Goal: Use online tool/utility: Utilize a website feature to perform a specific function

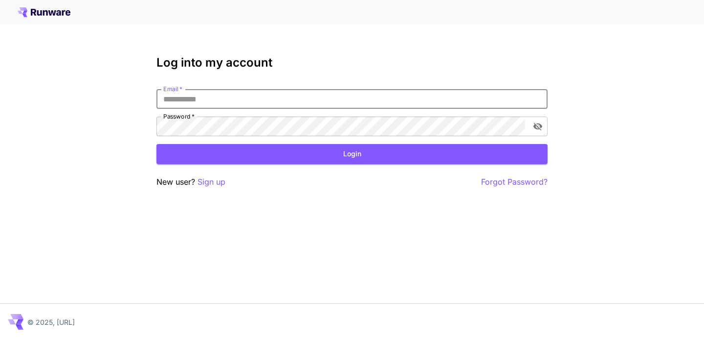
click at [233, 98] on input "Email   *" at bounding box center [352, 99] width 391 height 20
type input "**********"
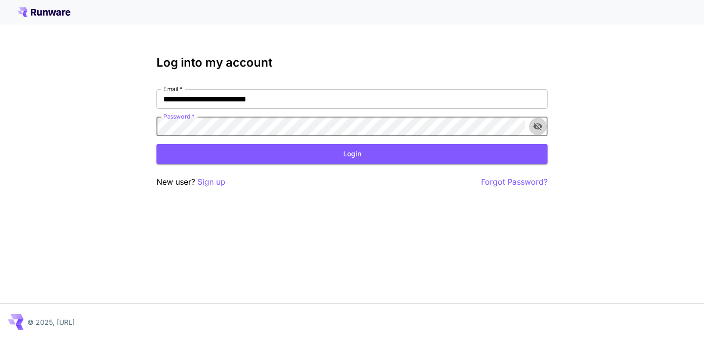
click at [542, 124] on icon "toggle password visibility" at bounding box center [538, 126] width 10 height 10
click at [494, 153] on button "Login" at bounding box center [352, 154] width 391 height 20
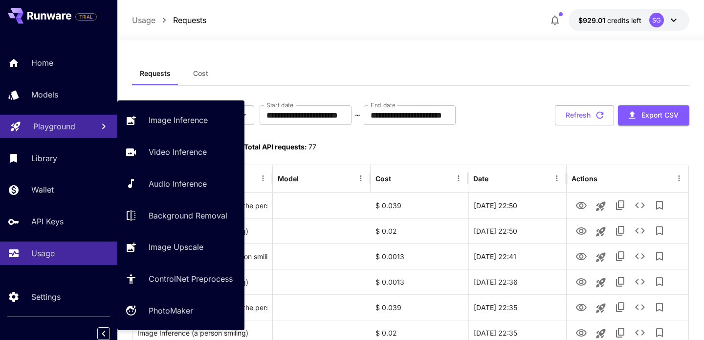
click at [60, 126] on p "Playground" at bounding box center [54, 126] width 42 height 12
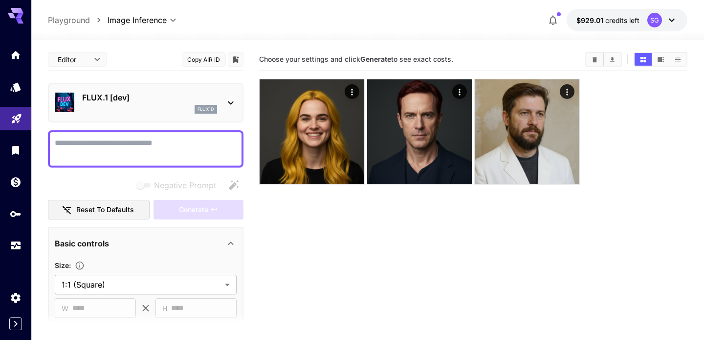
click at [208, 84] on div "FLUX.1 [dev] flux1d" at bounding box center [146, 103] width 196 height 40
click at [206, 89] on div "FLUX.1 [dev] flux1d" at bounding box center [146, 103] width 182 height 30
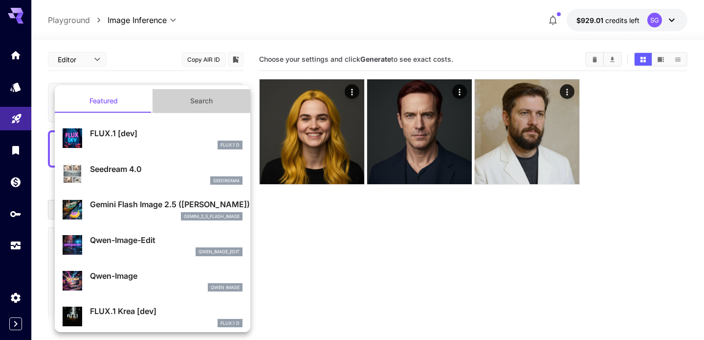
click at [207, 100] on button "Search" at bounding box center [202, 100] width 98 height 23
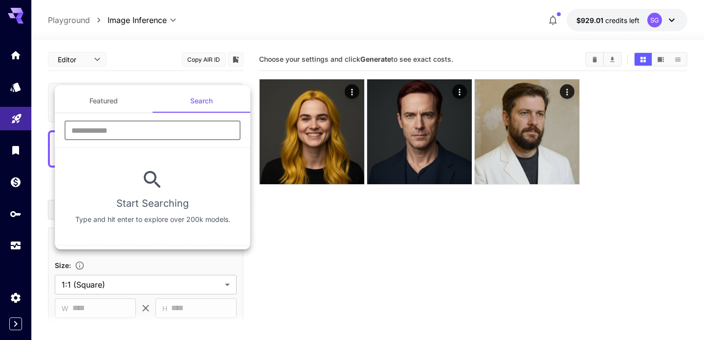
click at [174, 127] on input "text" at bounding box center [153, 130] width 176 height 20
type input "****"
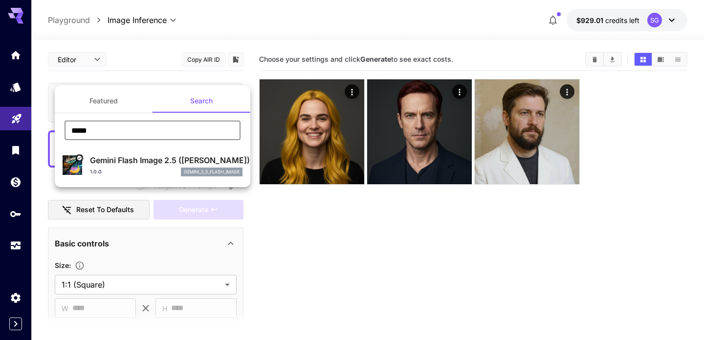
click at [145, 168] on div "1.0.0 gemini_2_5_flash_image" at bounding box center [166, 171] width 153 height 9
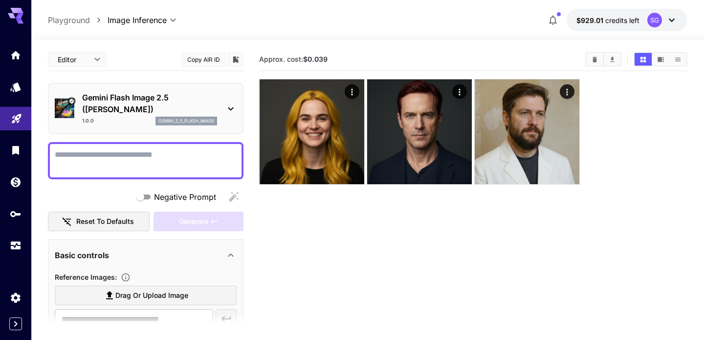
click at [132, 155] on textarea "Negative Prompt" at bounding box center [146, 160] width 182 height 23
type textarea "*"
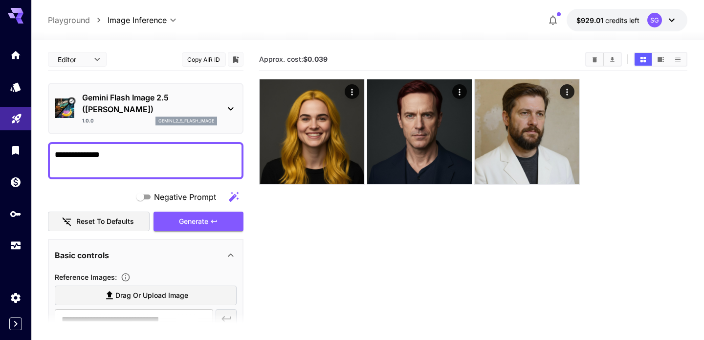
scroll to position [78, 0]
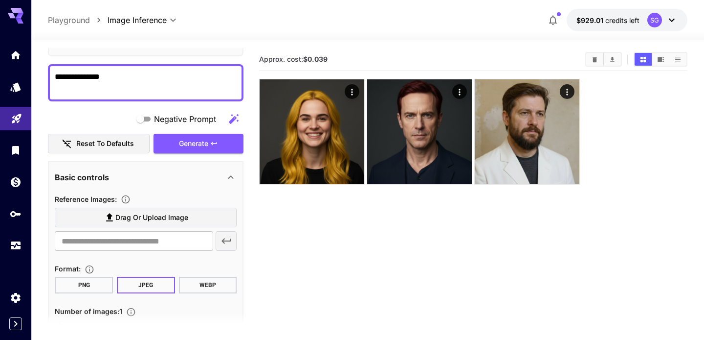
type textarea "**********"
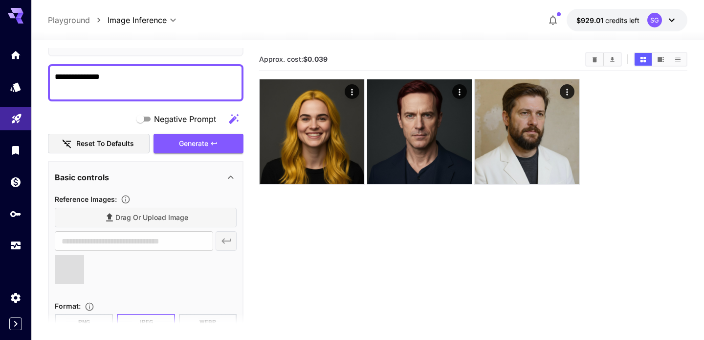
type input "**********"
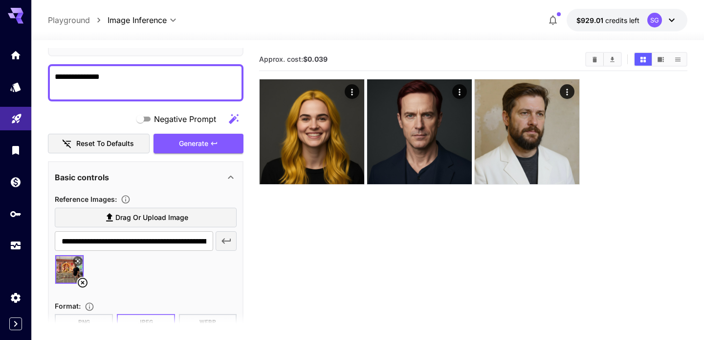
click at [229, 243] on icon "button" at bounding box center [227, 241] width 12 height 12
click at [115, 281] on icon at bounding box center [116, 282] width 10 height 10
click at [181, 139] on span "Generate" at bounding box center [193, 143] width 29 height 12
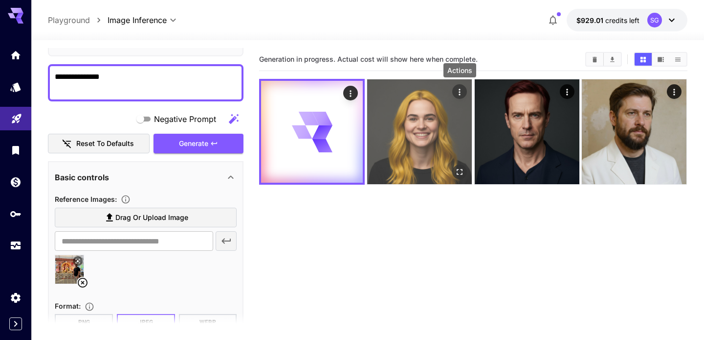
click at [459, 95] on icon "Actions" at bounding box center [460, 92] width 10 height 10
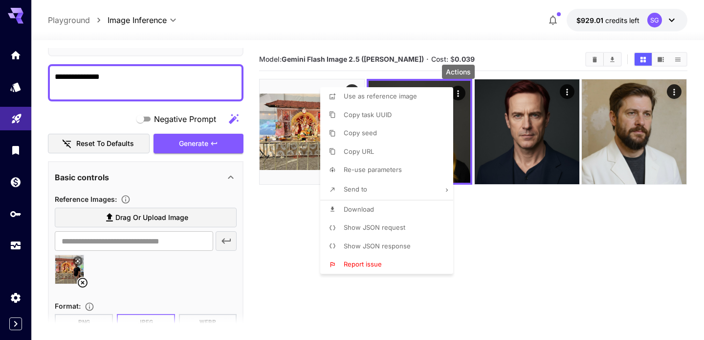
click at [485, 225] on div at bounding box center [352, 170] width 704 height 340
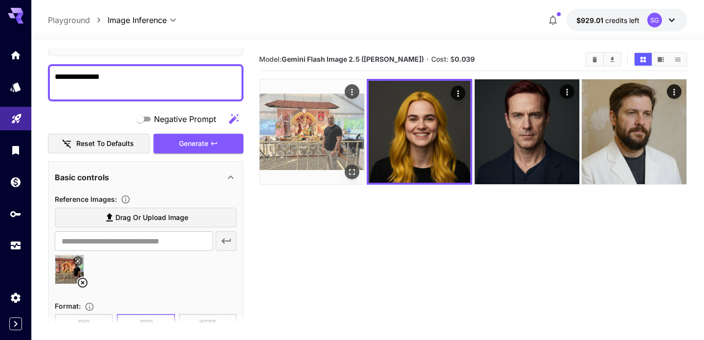
click at [317, 119] on img at bounding box center [312, 131] width 105 height 105
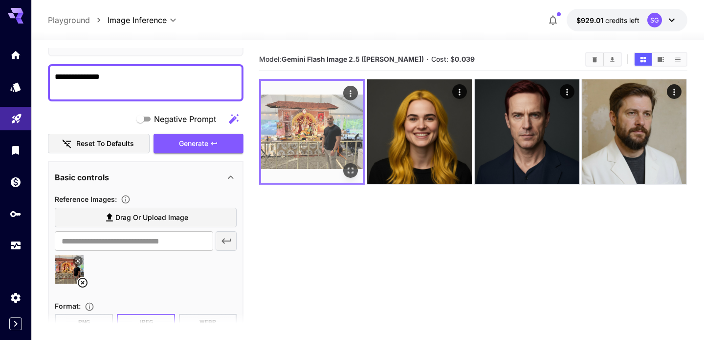
click at [348, 166] on icon "Open in fullscreen" at bounding box center [351, 170] width 10 height 10
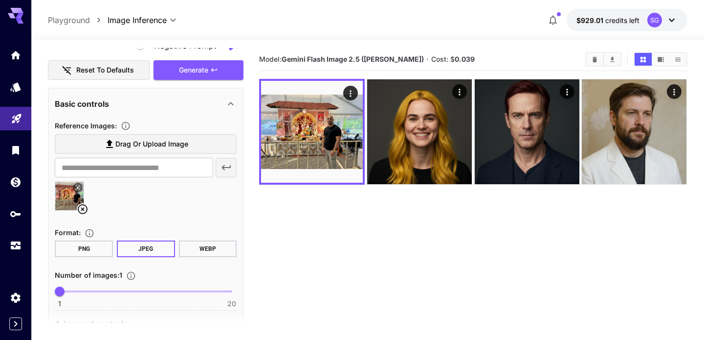
scroll to position [90, 0]
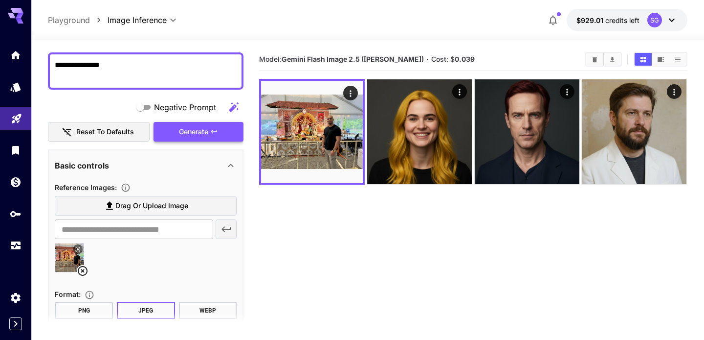
click at [186, 129] on span "Generate" at bounding box center [193, 132] width 29 height 12
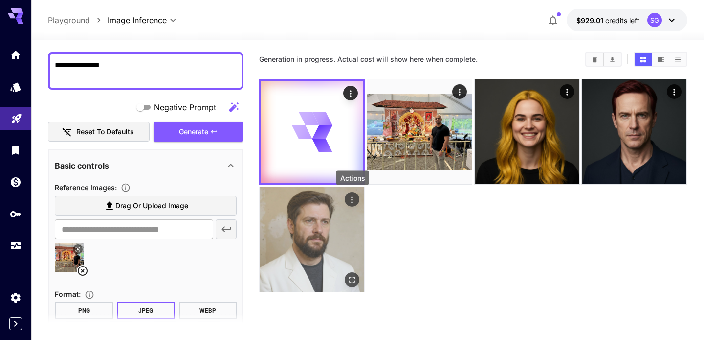
click at [359, 193] on div "Actions" at bounding box center [352, 199] width 15 height 15
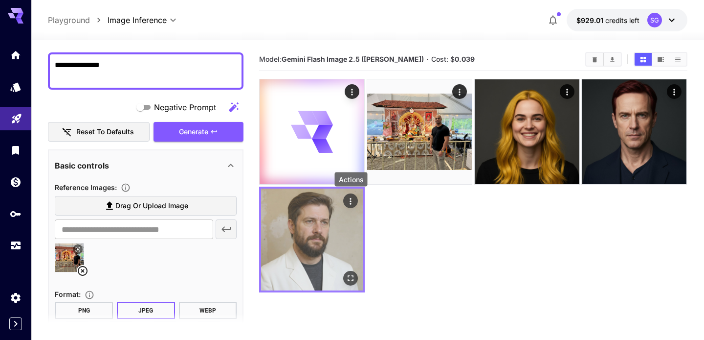
click at [354, 201] on icon "Actions" at bounding box center [351, 201] width 10 height 10
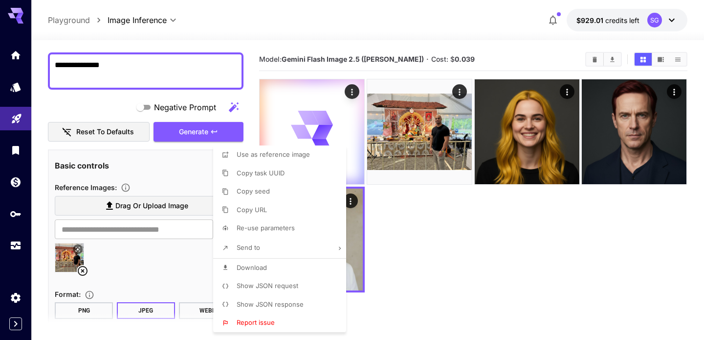
click at [429, 261] on div at bounding box center [352, 170] width 704 height 340
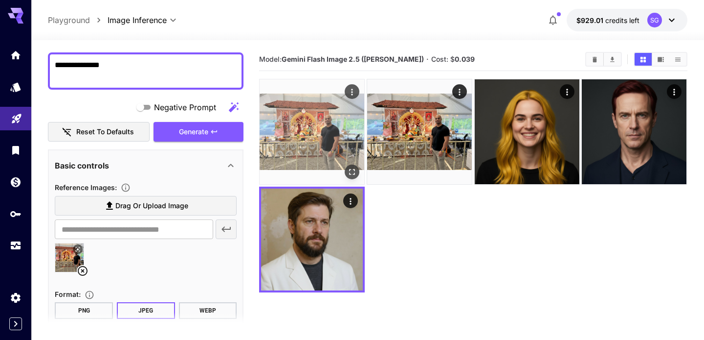
click at [332, 136] on img at bounding box center [312, 131] width 105 height 105
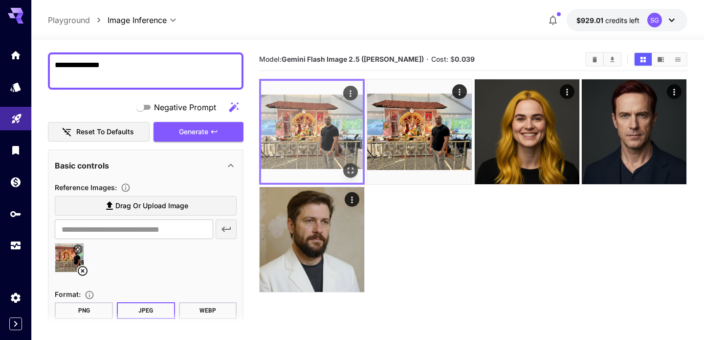
click at [332, 136] on img at bounding box center [312, 132] width 102 height 102
click at [348, 166] on icon "Open in fullscreen" at bounding box center [351, 170] width 10 height 10
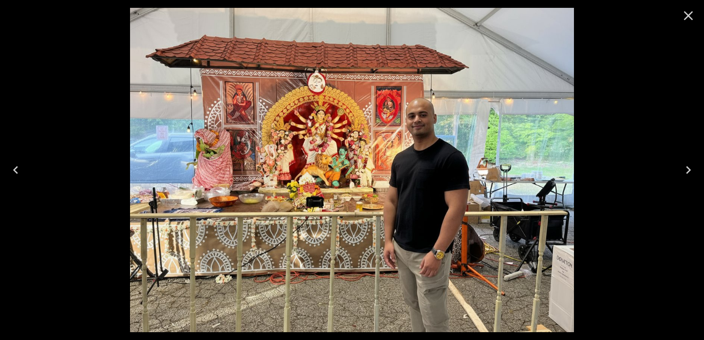
click at [689, 165] on icon "Next" at bounding box center [689, 170] width 16 height 16
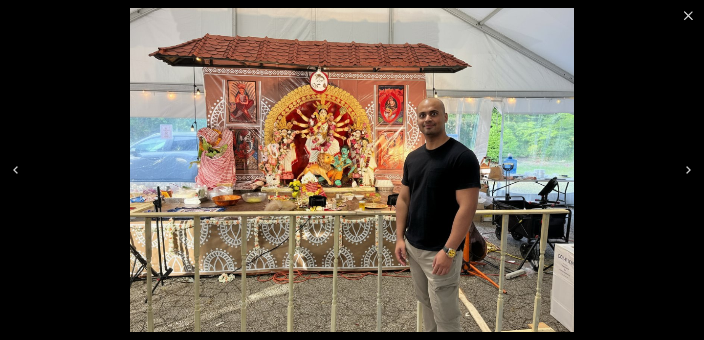
click at [21, 168] on icon "Previous" at bounding box center [16, 170] width 16 height 16
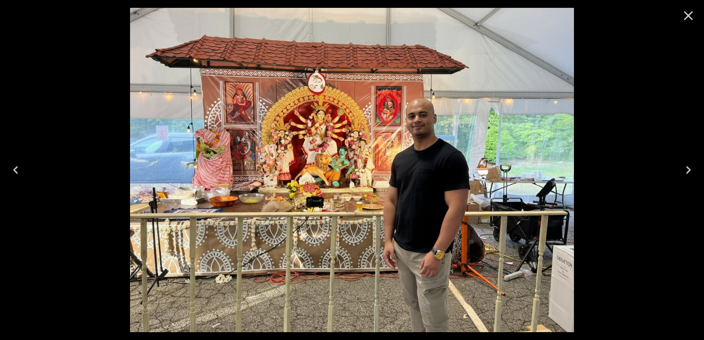
click at [433, 111] on img at bounding box center [352, 170] width 444 height 324
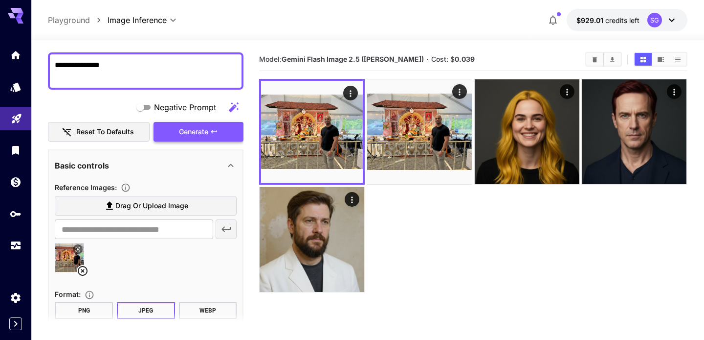
click at [183, 140] on button "Generate" at bounding box center [199, 132] width 90 height 20
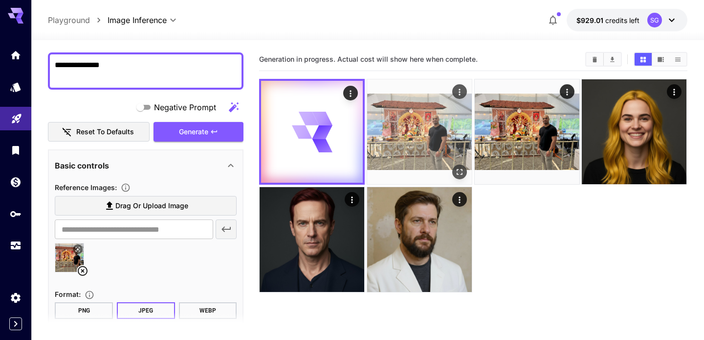
click at [433, 123] on img at bounding box center [419, 131] width 105 height 105
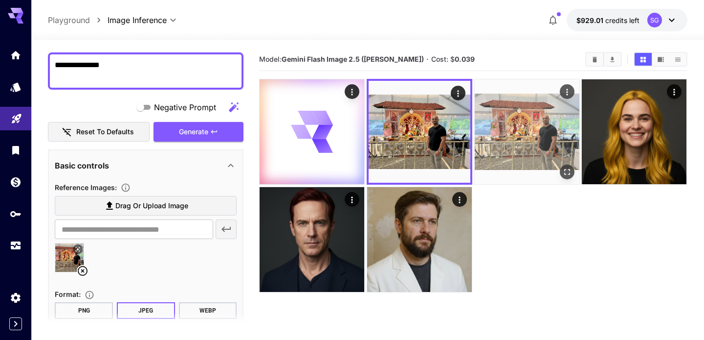
click at [520, 136] on img at bounding box center [527, 131] width 105 height 105
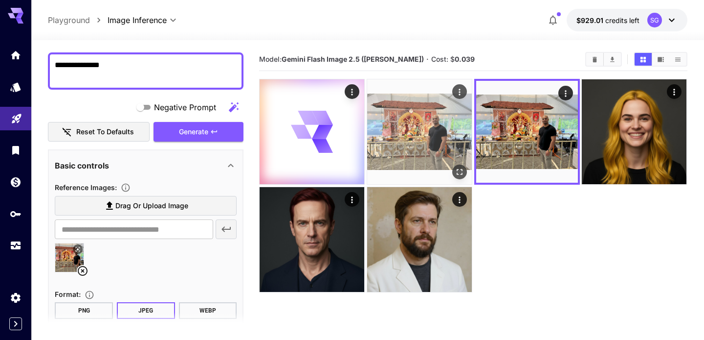
click at [447, 141] on img at bounding box center [419, 131] width 105 height 105
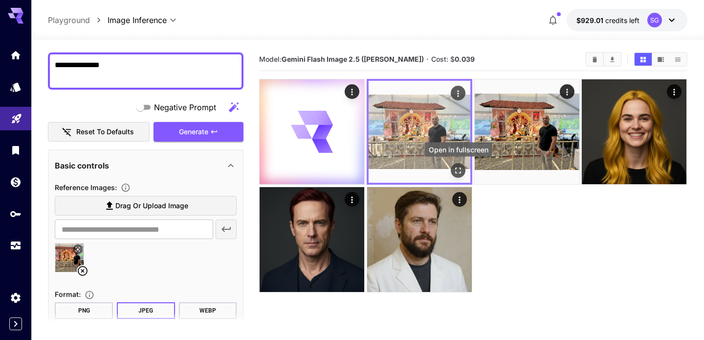
click at [459, 170] on icon "Open in fullscreen" at bounding box center [459, 170] width 10 height 10
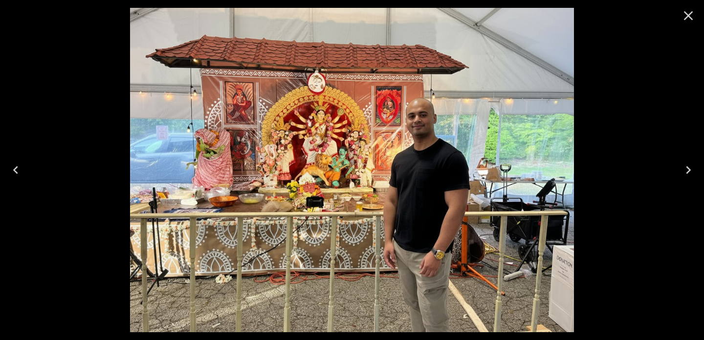
click at [688, 168] on icon "Next" at bounding box center [688, 170] width 5 height 8
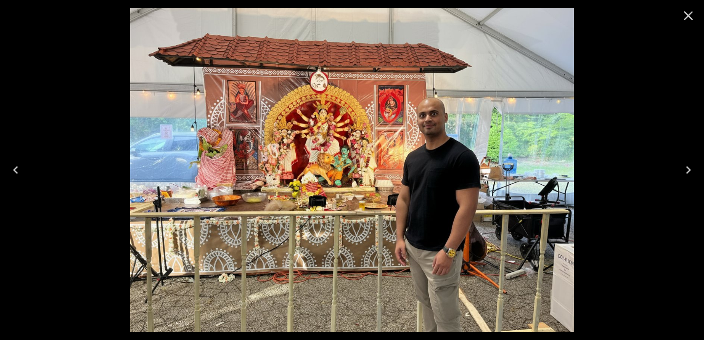
click at [16, 170] on icon "Previous" at bounding box center [16, 170] width 16 height 16
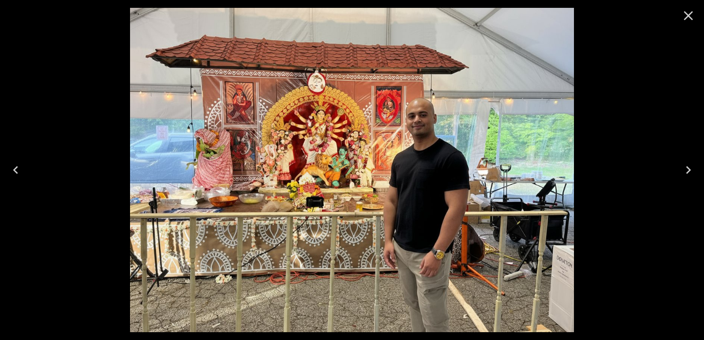
click at [692, 10] on icon "Close" at bounding box center [689, 16] width 16 height 16
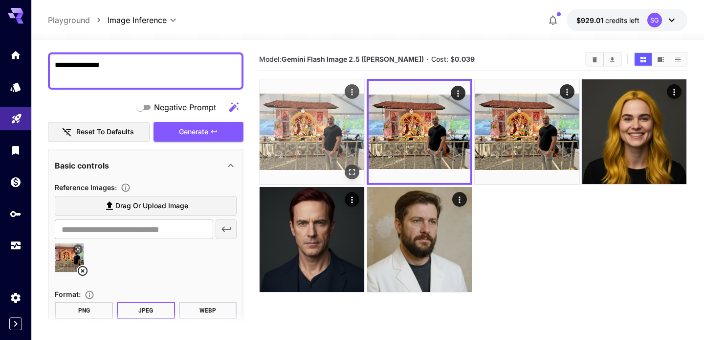
click at [312, 149] on img at bounding box center [312, 131] width 105 height 105
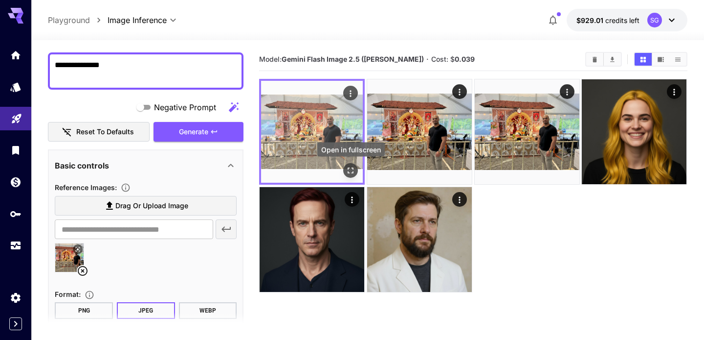
click at [349, 170] on icon "Open in fullscreen" at bounding box center [351, 170] width 10 height 10
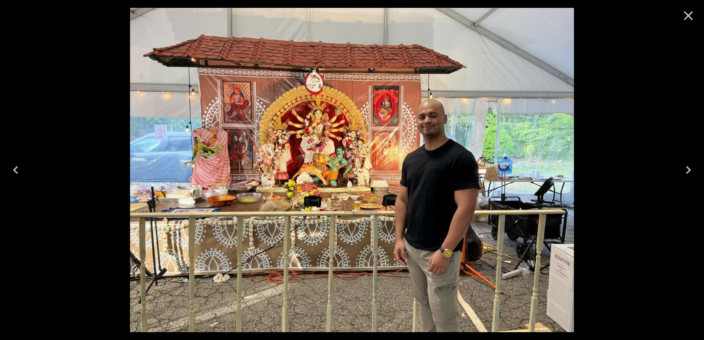
click at [433, 117] on img at bounding box center [352, 170] width 444 height 324
click at [689, 171] on icon "Next" at bounding box center [688, 170] width 5 height 8
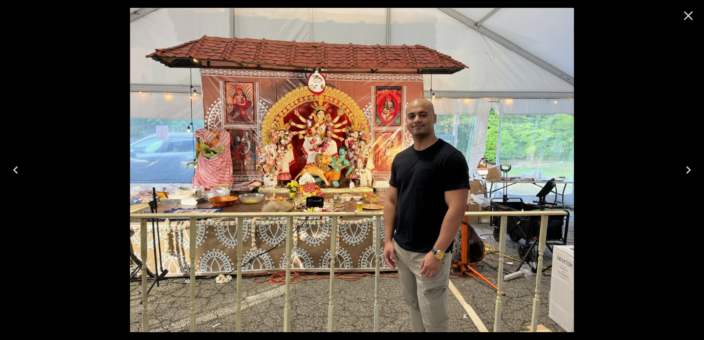
click at [21, 169] on icon "Previous" at bounding box center [16, 170] width 16 height 16
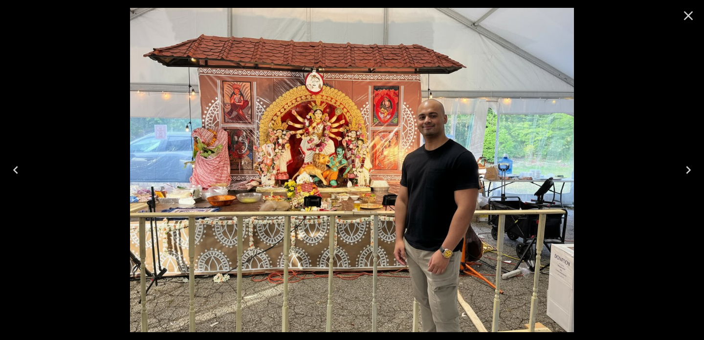
click at [688, 169] on icon "Next" at bounding box center [689, 170] width 16 height 16
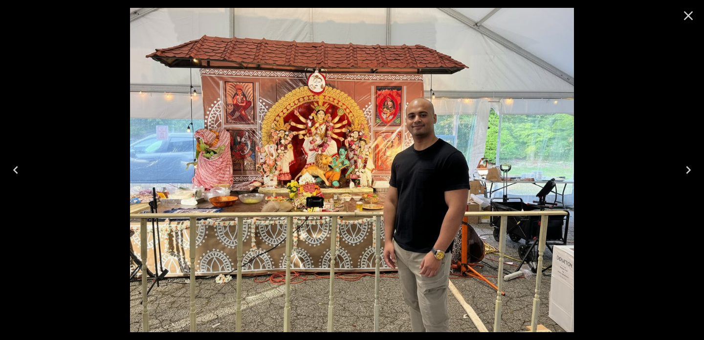
click at [687, 167] on icon "Next" at bounding box center [688, 170] width 5 height 8
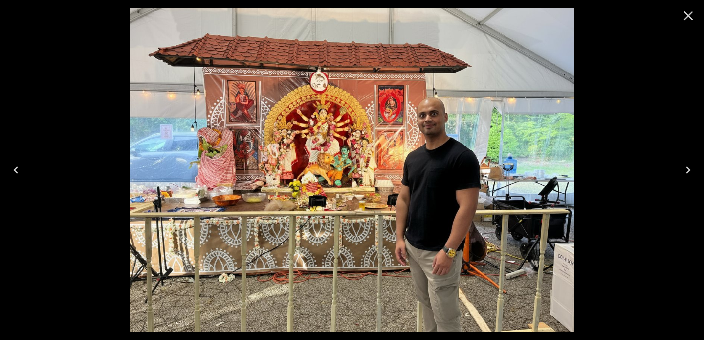
click at [18, 166] on icon "Previous" at bounding box center [16, 170] width 16 height 16
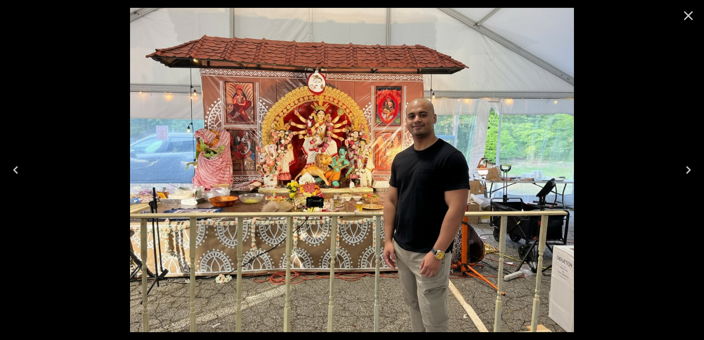
click at [18, 166] on icon "Previous" at bounding box center [16, 170] width 16 height 16
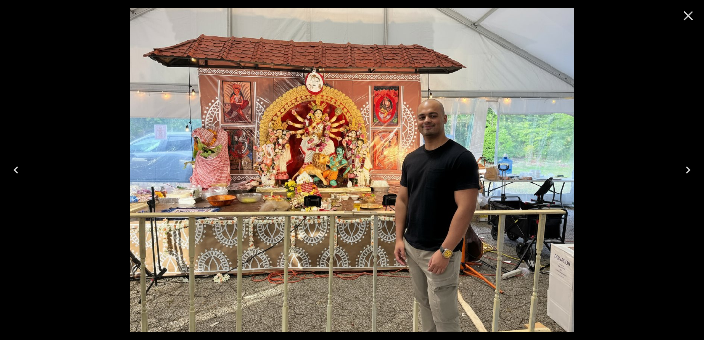
click at [688, 165] on icon "Next" at bounding box center [689, 170] width 16 height 16
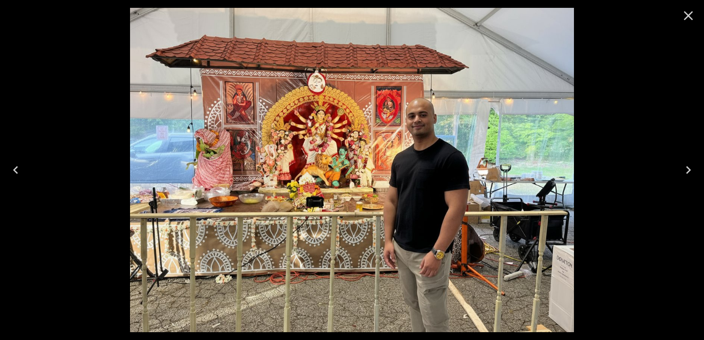
click at [688, 165] on icon "Next" at bounding box center [689, 170] width 16 height 16
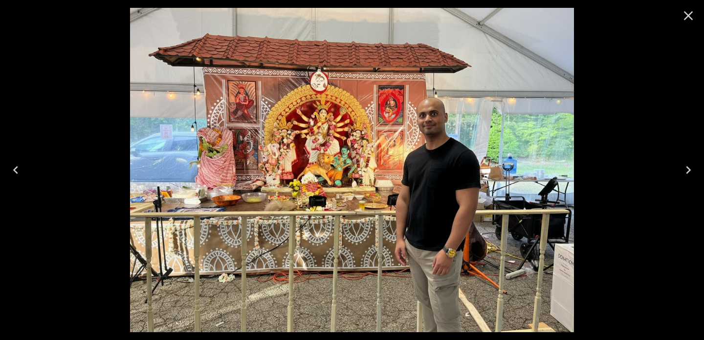
click at [13, 168] on icon "Previous" at bounding box center [16, 170] width 16 height 16
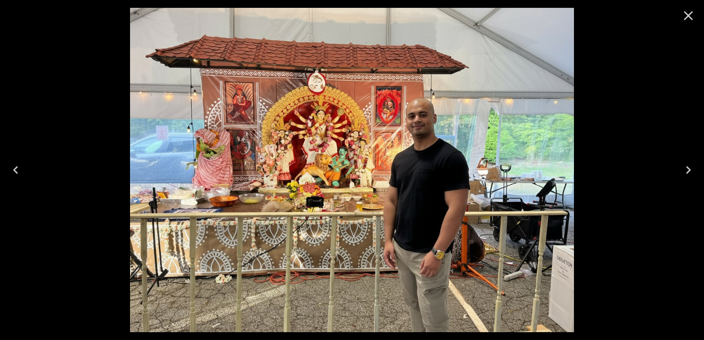
click at [17, 167] on icon "Previous" at bounding box center [15, 170] width 5 height 8
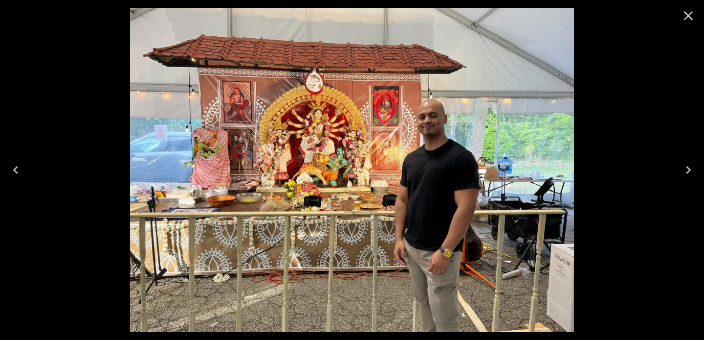
click at [428, 121] on img at bounding box center [352, 170] width 444 height 324
click at [699, 13] on button "Close" at bounding box center [688, 15] width 23 height 23
